Goal: Information Seeking & Learning: Learn about a topic

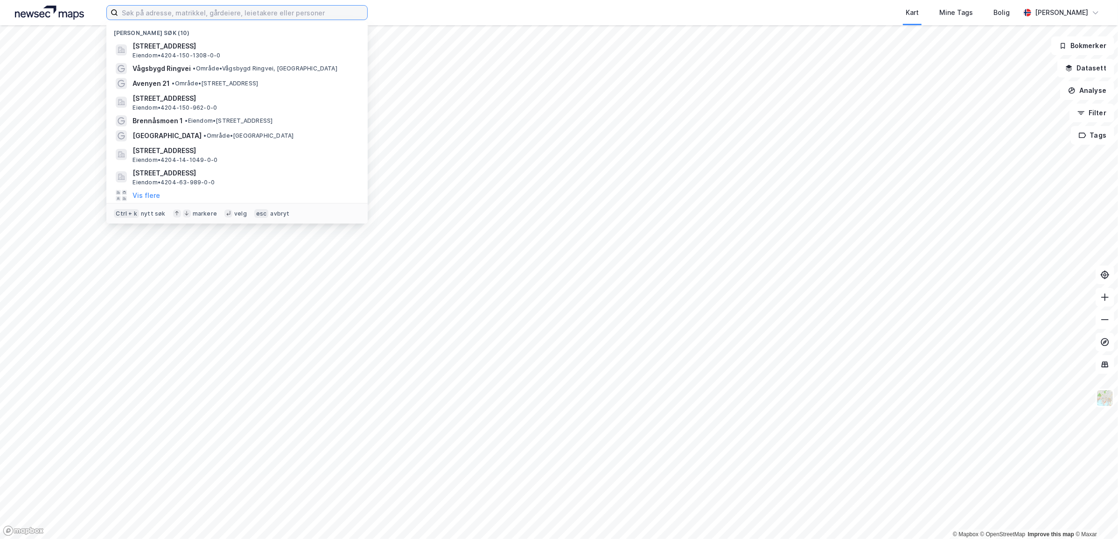
click at [146, 7] on input at bounding box center [242, 13] width 249 height 14
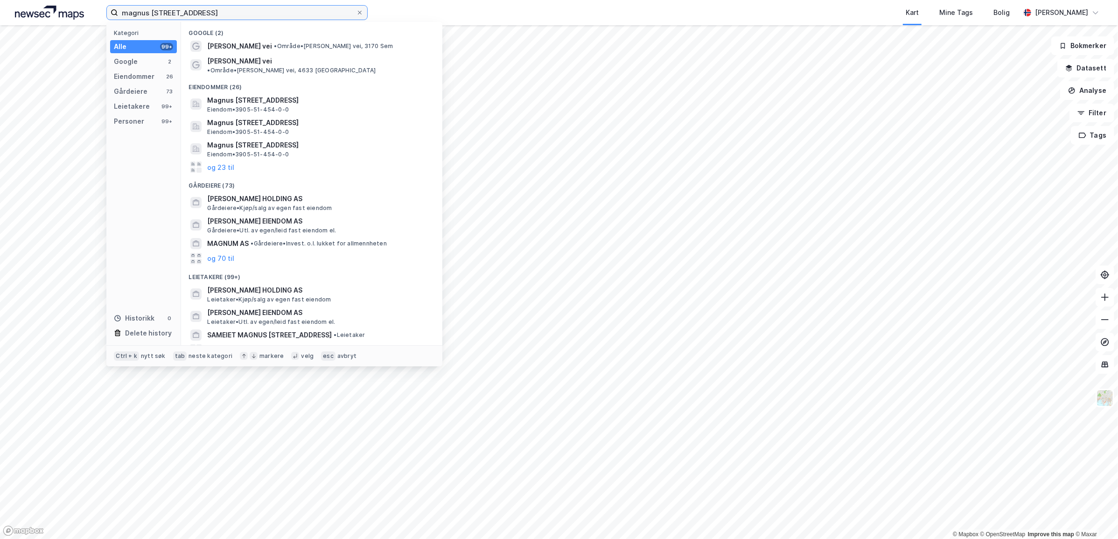
type input "magnus [STREET_ADDRESS]"
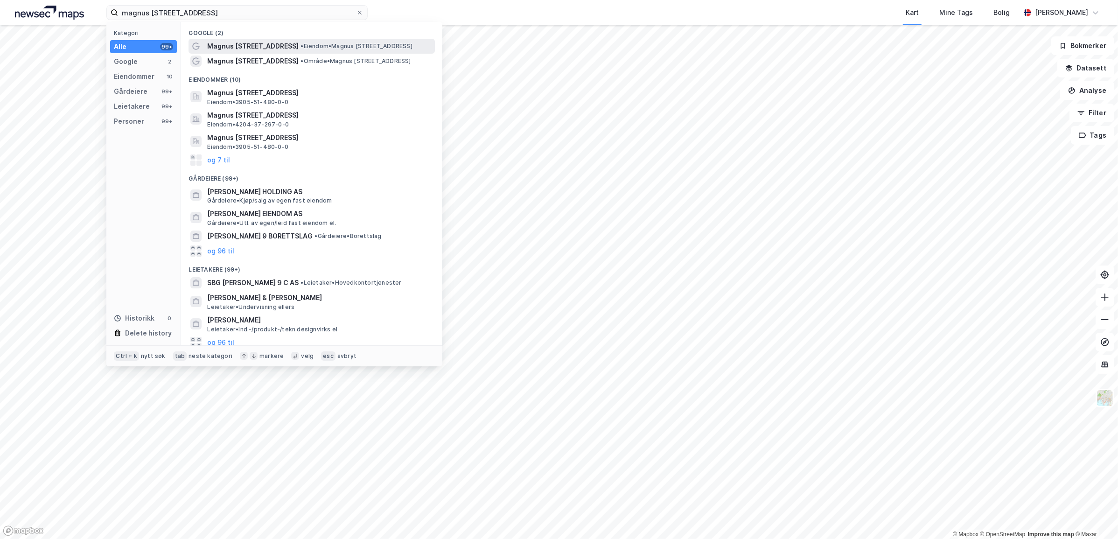
click at [236, 50] on span "Magnus [STREET_ADDRESS]" at bounding box center [252, 46] width 91 height 11
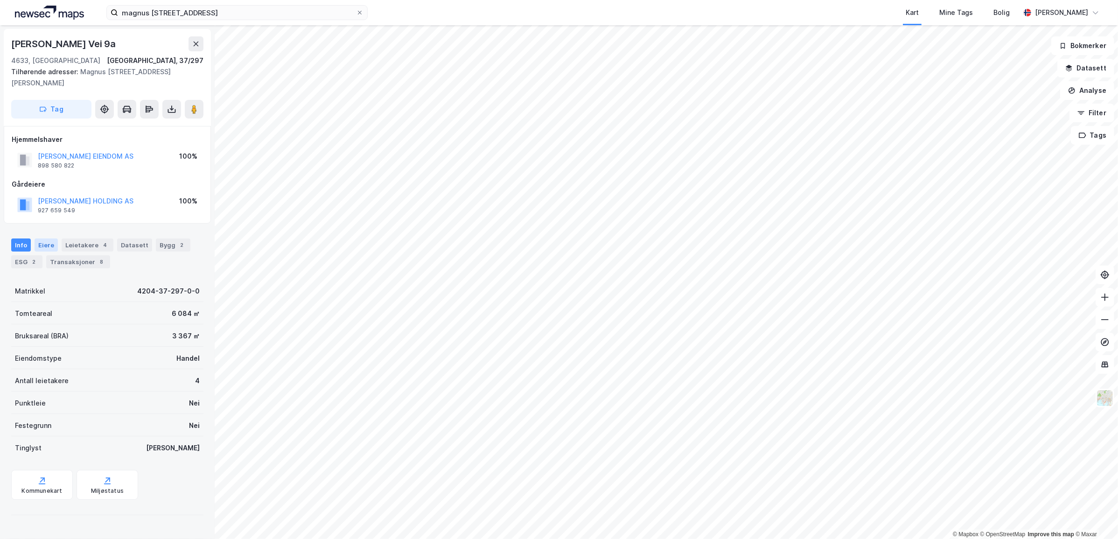
click at [47, 244] on div "Eiere" at bounding box center [46, 244] width 23 height 13
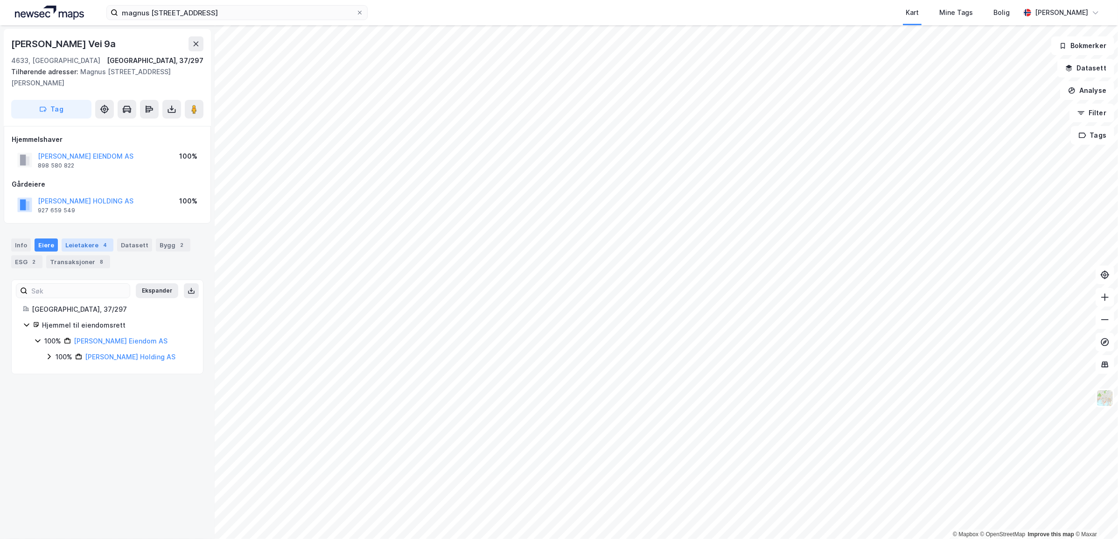
click at [76, 246] on div "Leietakere 4" at bounding box center [88, 244] width 52 height 13
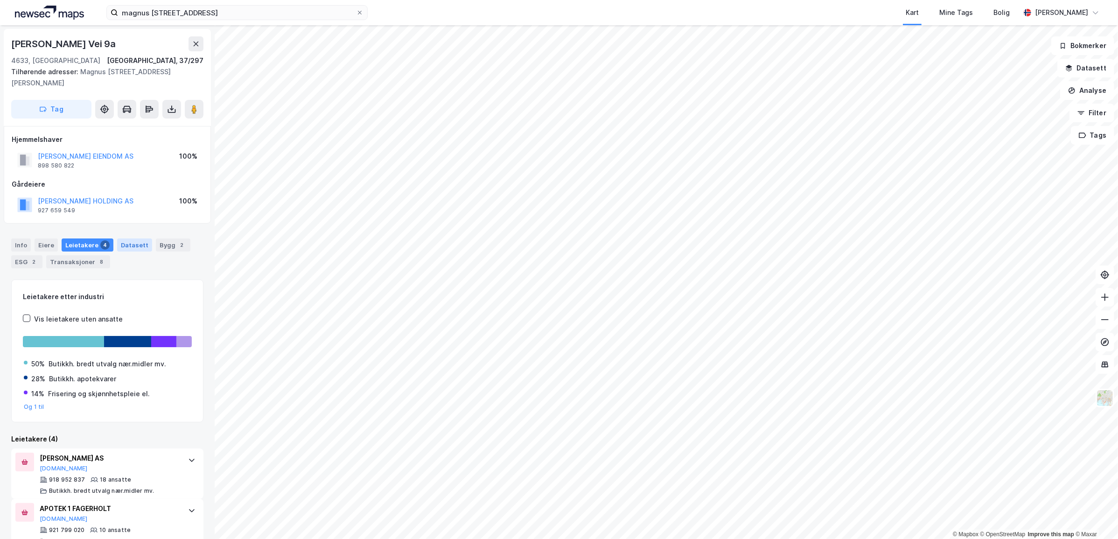
click at [129, 248] on div "Datasett" at bounding box center [134, 244] width 35 height 13
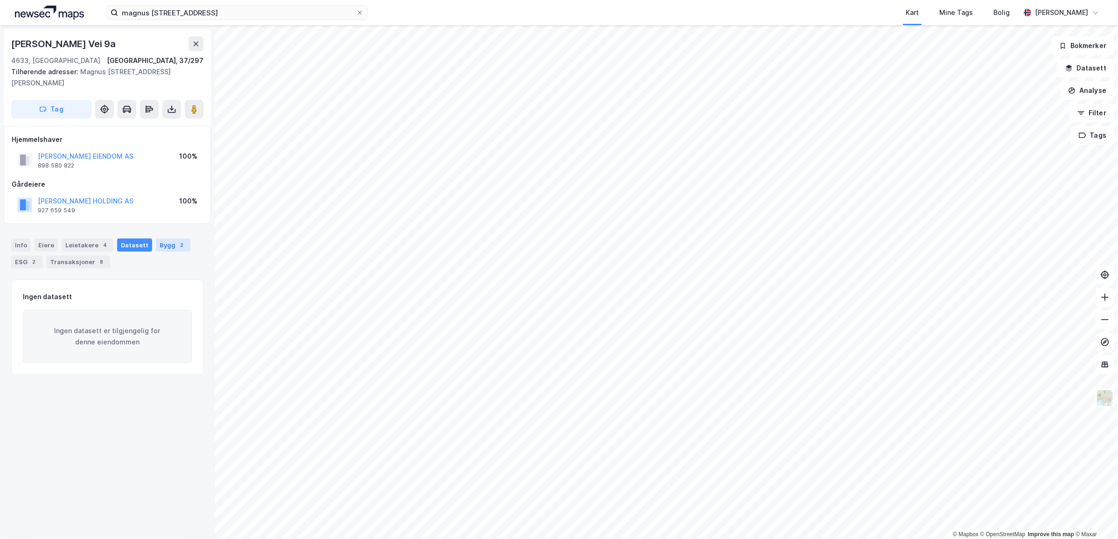
click at [158, 244] on div "Bygg 2" at bounding box center [173, 244] width 35 height 13
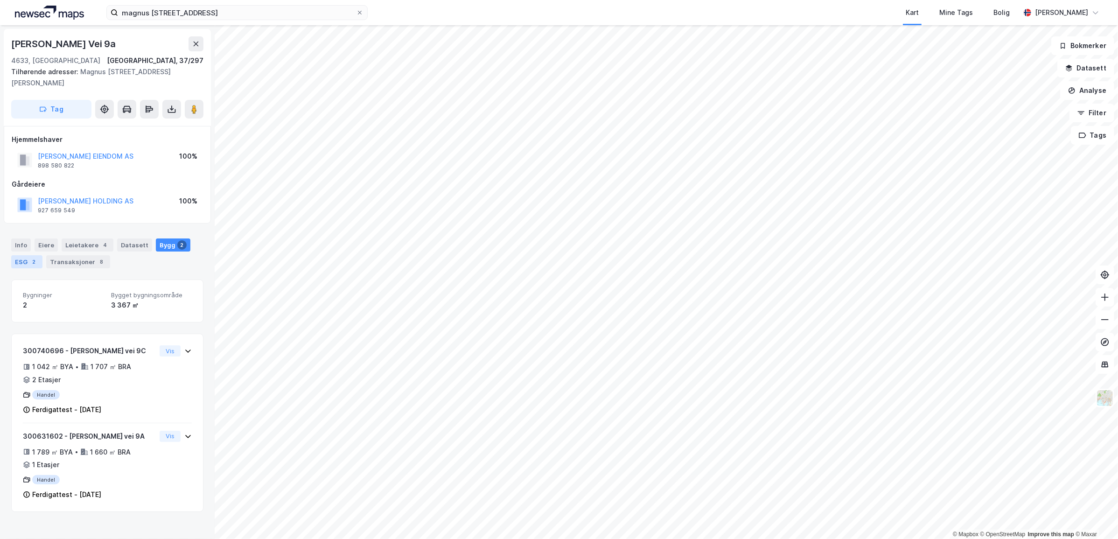
click at [22, 259] on div "ESG 2" at bounding box center [26, 261] width 31 height 13
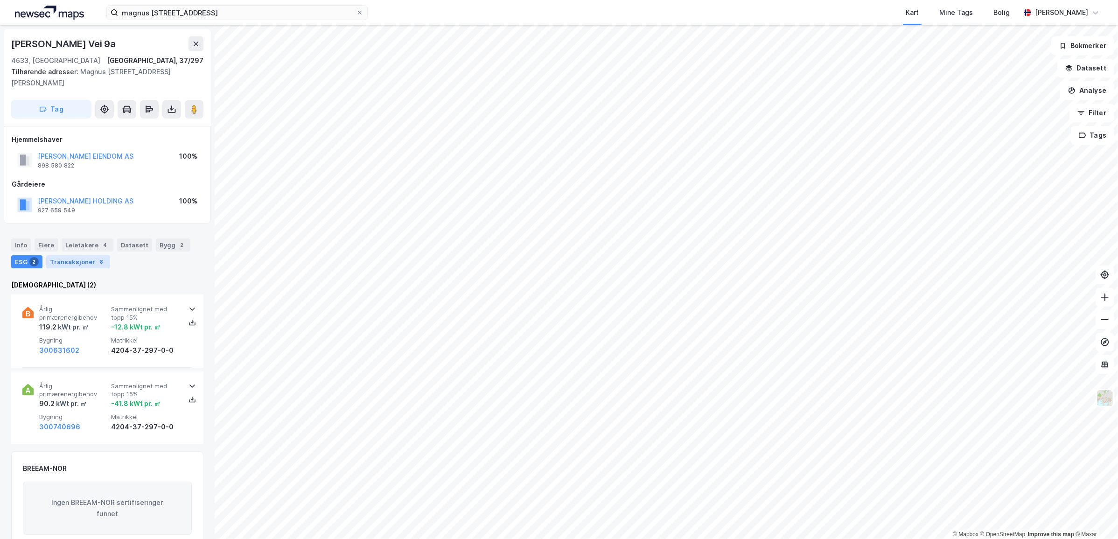
click at [63, 258] on div "Transaksjoner 8" at bounding box center [78, 261] width 64 height 13
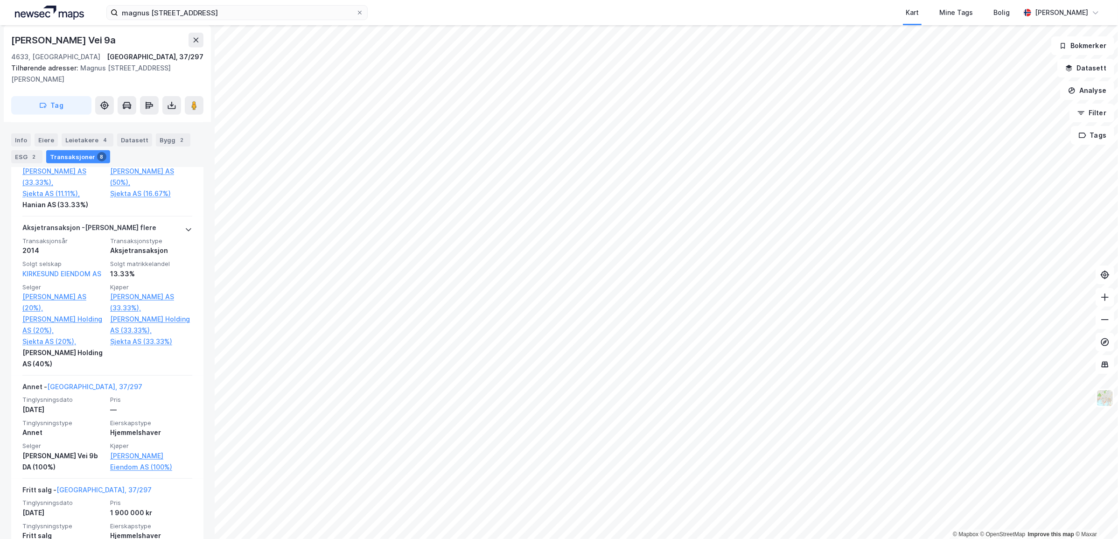
scroll to position [482, 0]
